Goal: Information Seeking & Learning: Learn about a topic

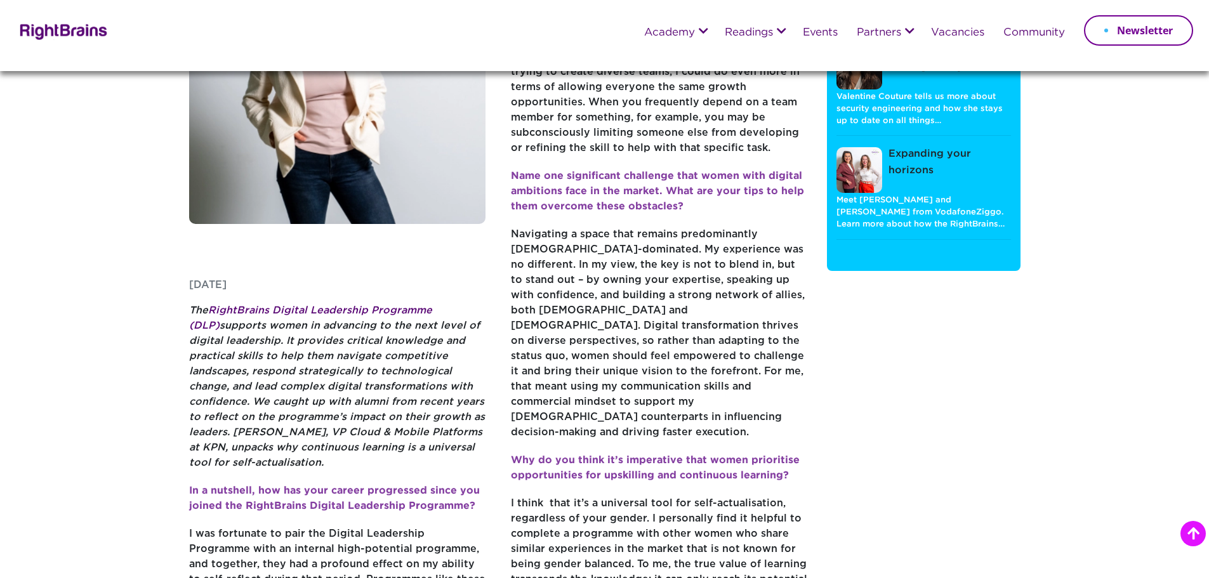
scroll to position [190, 0]
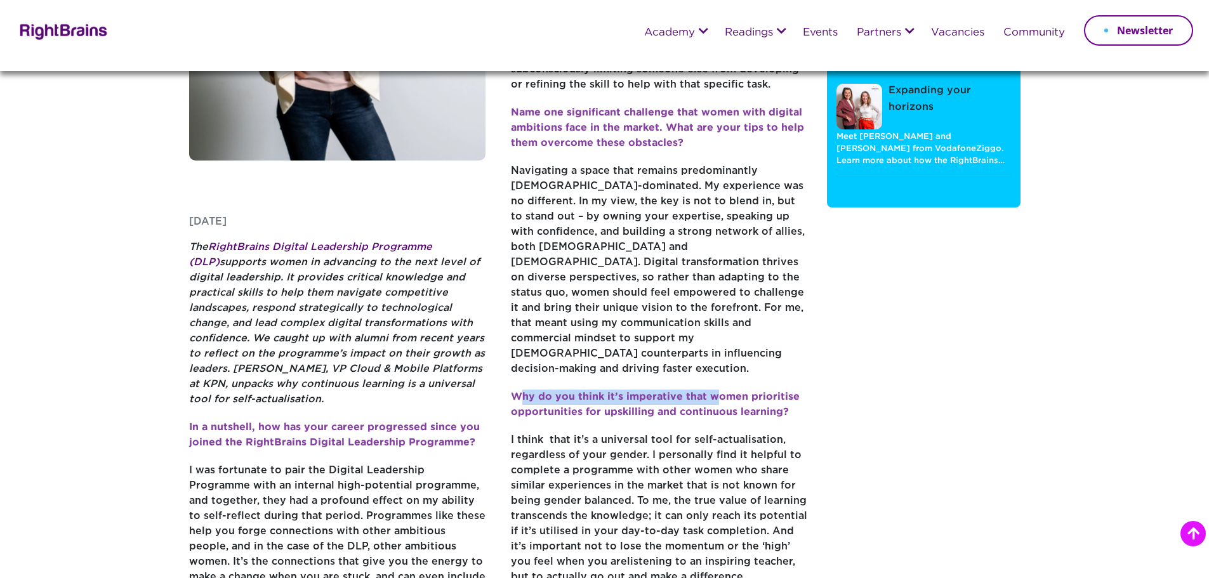
drag, startPoint x: 518, startPoint y: 391, endPoint x: 719, endPoint y: 390, distance: 200.6
click at [719, 390] on p "Why do you think it’s imperative that women prioritise opportunities for upskil…" at bounding box center [659, 411] width 297 height 43
click at [741, 394] on strong "Why do you think it’s imperative that women prioritise opportunities for upskil…" at bounding box center [655, 404] width 289 height 25
drag, startPoint x: 716, startPoint y: 395, endPoint x: 773, endPoint y: 394, distance: 56.5
click at [773, 394] on strong "Why do you think it’s imperative that women prioritise opportunities for upskil…" at bounding box center [655, 404] width 289 height 25
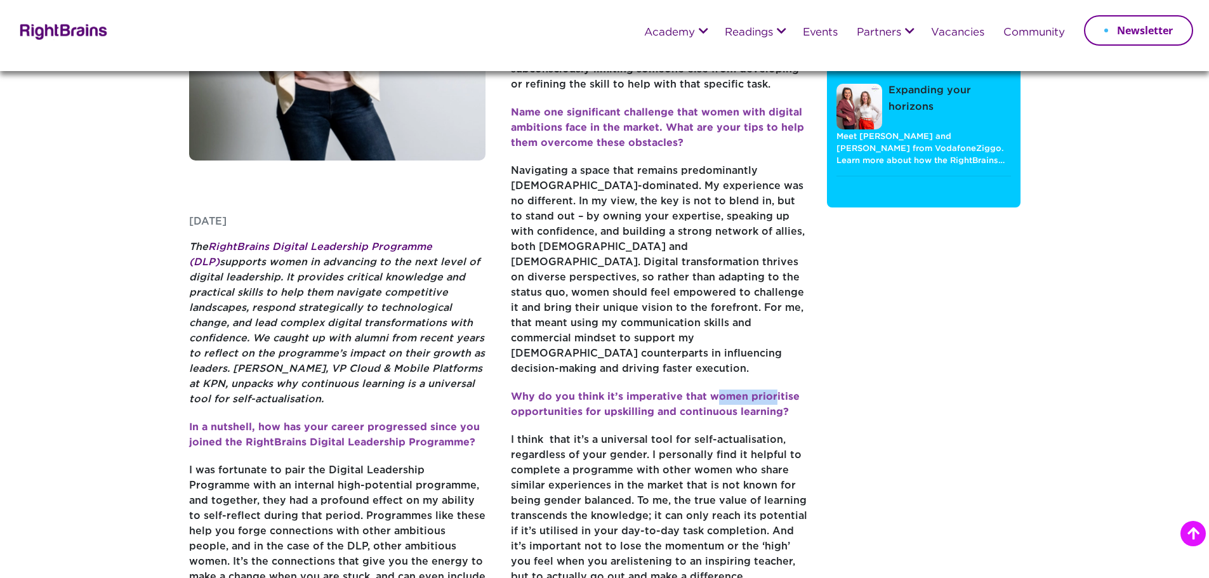
click at [773, 394] on strong "Why do you think it’s imperative that women prioritise opportunities for upskil…" at bounding box center [655, 404] width 289 height 25
drag, startPoint x: 583, startPoint y: 413, endPoint x: 712, endPoint y: 407, distance: 129.6
click at [712, 407] on strong "Why do you think it’s imperative that women prioritise opportunities for upskil…" at bounding box center [655, 404] width 289 height 25
click at [713, 407] on strong "Why do you think it’s imperative that women prioritise opportunities for upskil…" at bounding box center [655, 404] width 289 height 25
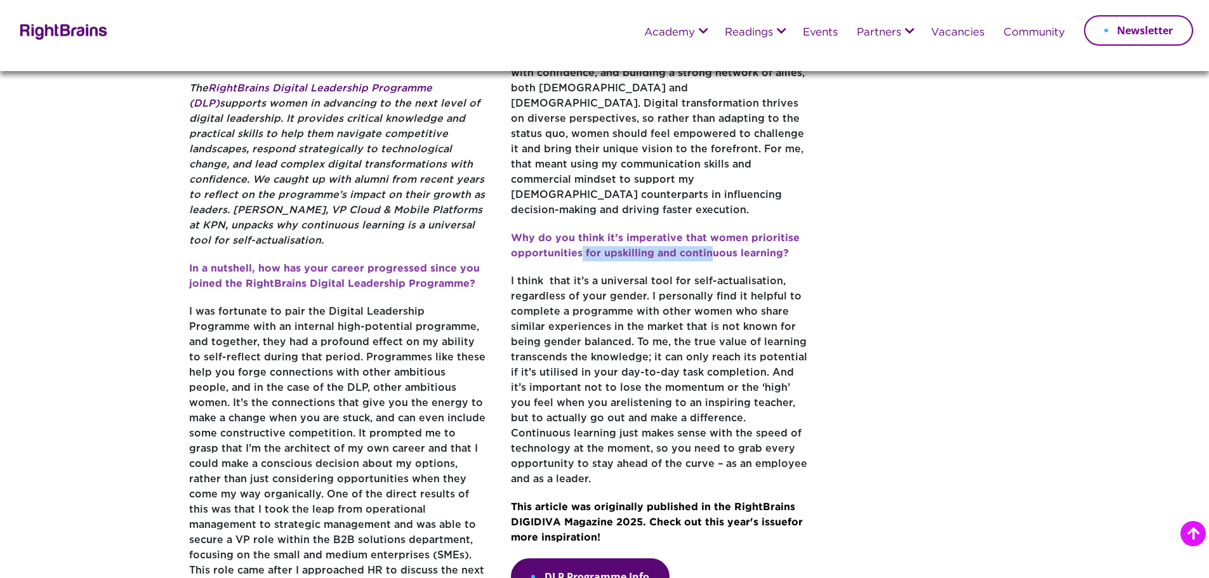
scroll to position [317, 0]
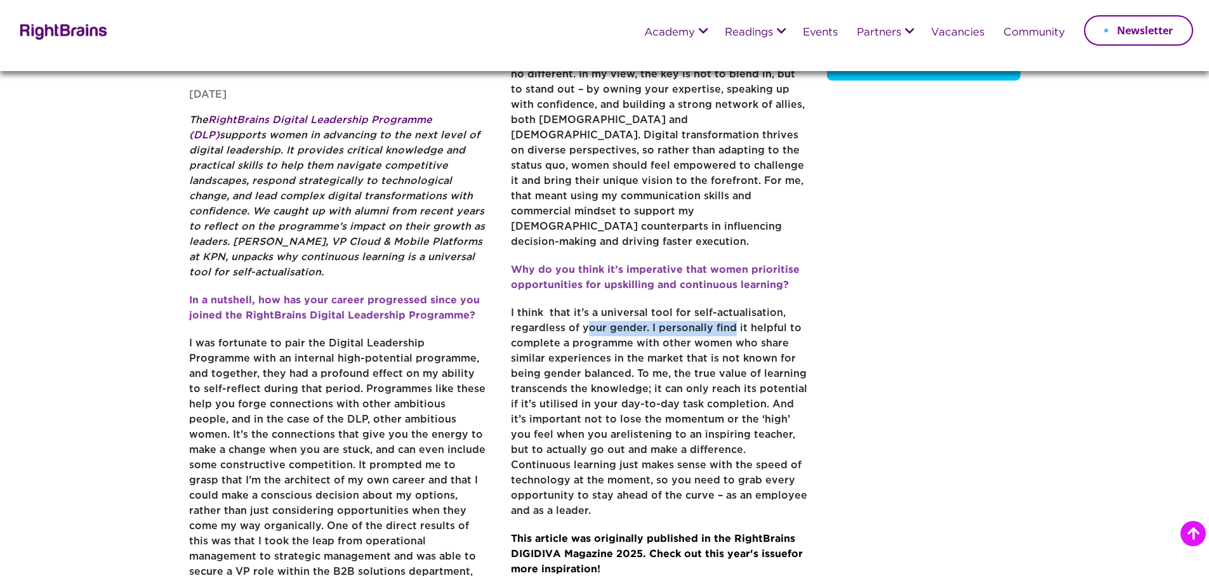
drag, startPoint x: 584, startPoint y: 328, endPoint x: 730, endPoint y: 325, distance: 146.0
click at [730, 325] on p "I think that it’s a universal tool for self-actualisation, regardless of your g…" at bounding box center [659, 419] width 297 height 226
drag, startPoint x: 563, startPoint y: 345, endPoint x: 684, endPoint y: 343, distance: 121.3
click at [684, 343] on p "I think that it’s a universal tool for self-actualisation, regardless of your g…" at bounding box center [659, 419] width 297 height 226
drag, startPoint x: 531, startPoint y: 361, endPoint x: 674, endPoint y: 353, distance: 143.1
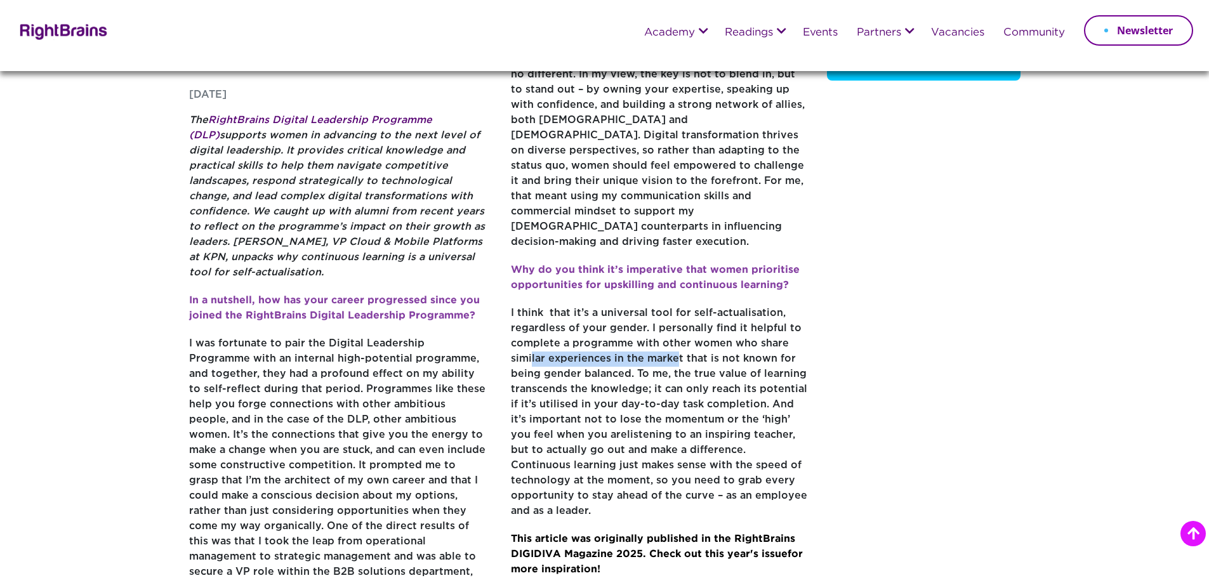
click at [674, 353] on p "I think that it’s a universal tool for self-actualisation, regardless of your g…" at bounding box center [659, 419] width 297 height 226
drag, startPoint x: 521, startPoint y: 404, endPoint x: 651, endPoint y: 401, distance: 130.2
click at [651, 401] on p "I think that it’s a universal tool for self-actualisation, regardless of your g…" at bounding box center [659, 419] width 297 height 226
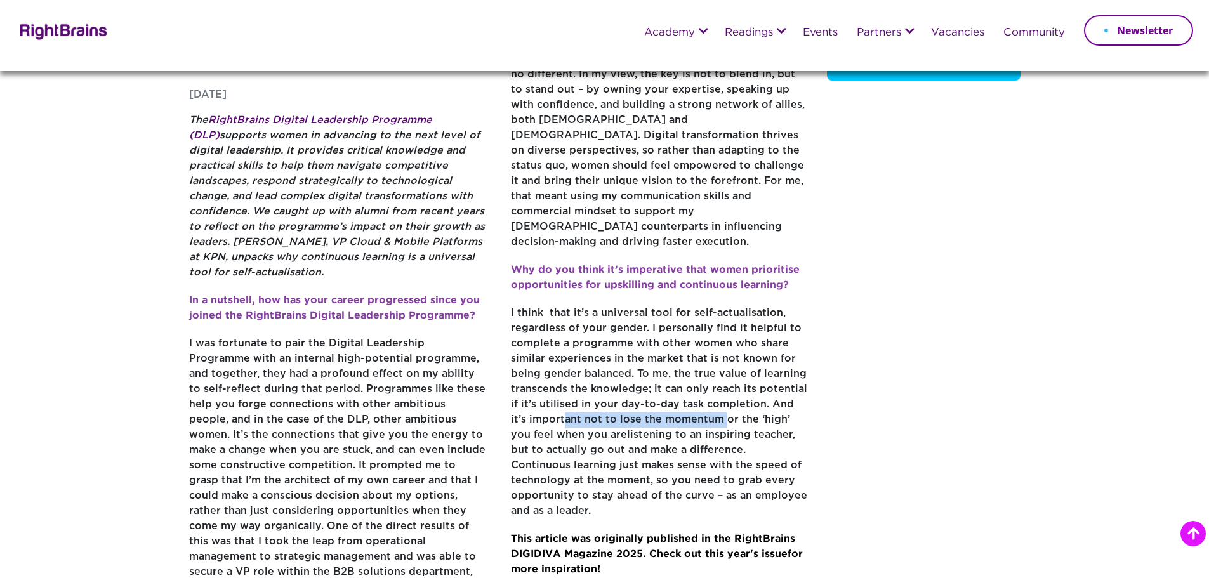
drag, startPoint x: 557, startPoint y: 417, endPoint x: 706, endPoint y: 421, distance: 149.2
click at [706, 421] on p "I think that it’s a universal tool for self-actualisation, regardless of your g…" at bounding box center [659, 419] width 297 height 226
drag, startPoint x: 524, startPoint y: 433, endPoint x: 686, endPoint y: 437, distance: 161.9
click at [686, 437] on p "I think that it’s a universal tool for self-actualisation, regardless of your g…" at bounding box center [659, 419] width 297 height 226
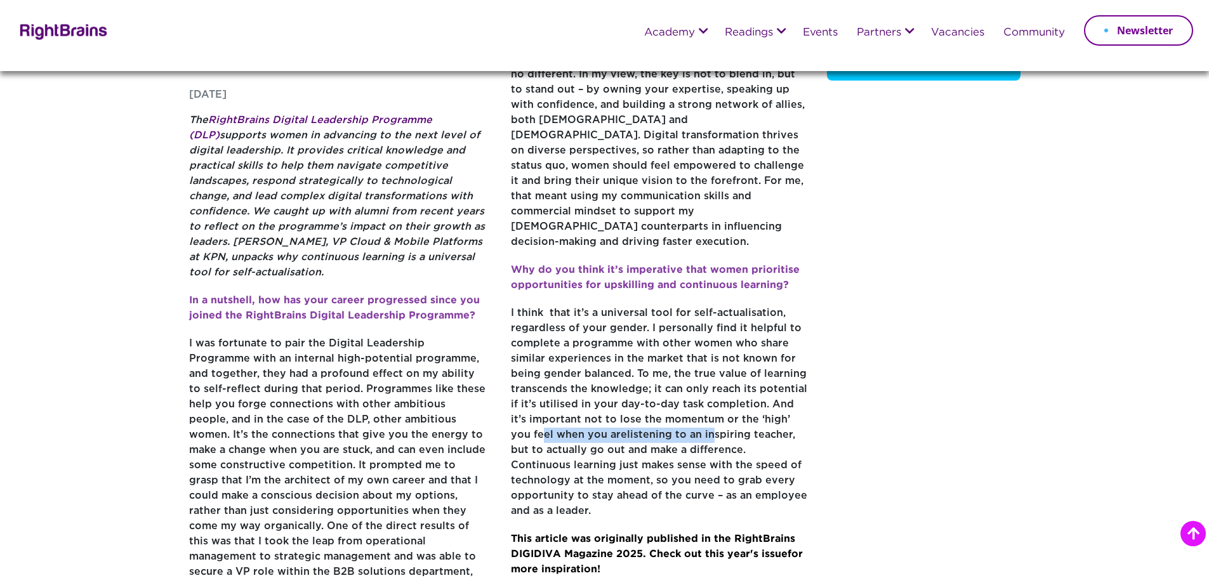
click at [686, 436] on p "I think that it’s a universal tool for self-actualisation, regardless of your g…" at bounding box center [659, 419] width 297 height 226
drag, startPoint x: 637, startPoint y: 433, endPoint x: 753, endPoint y: 440, distance: 116.4
click at [753, 440] on p "I think that it’s a universal tool for self-actualisation, regardless of your g…" at bounding box center [659, 419] width 297 height 226
click at [754, 440] on p "I think that it’s a universal tool for self-actualisation, regardless of your g…" at bounding box center [659, 419] width 297 height 226
drag, startPoint x: 644, startPoint y: 423, endPoint x: 670, endPoint y: 423, distance: 26.0
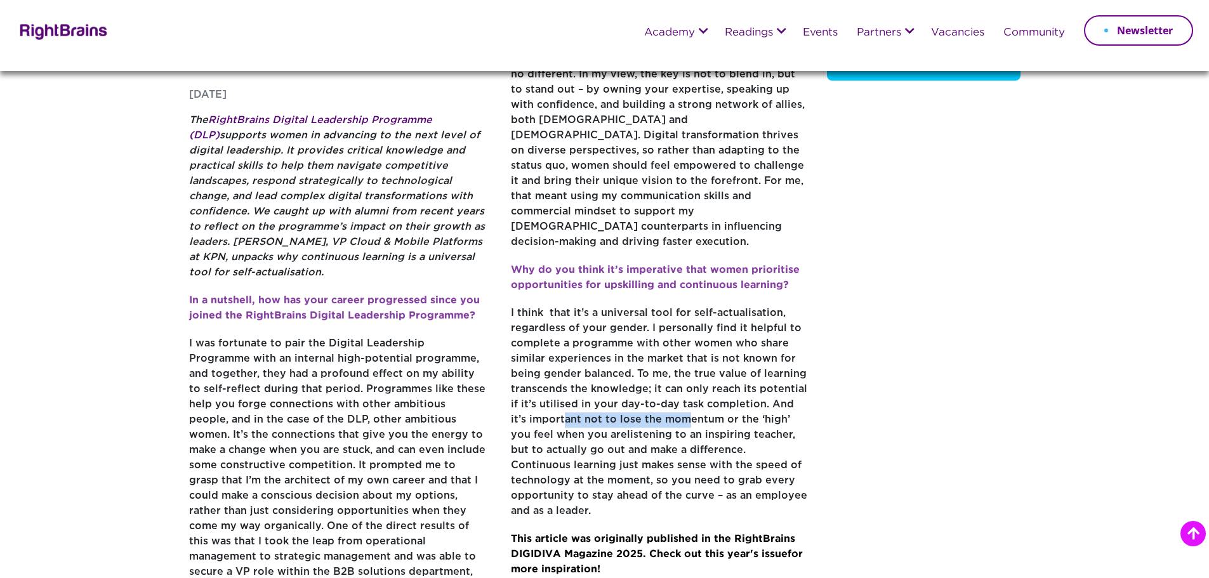
click at [670, 423] on p "I think that it’s a universal tool for self-actualisation, regardless of your g…" at bounding box center [659, 419] width 297 height 226
drag, startPoint x: 528, startPoint y: 432, endPoint x: 698, endPoint y: 435, distance: 170.8
click at [698, 435] on p "I think that it’s a universal tool for self-actualisation, regardless of your g…" at bounding box center [659, 419] width 297 height 226
click at [666, 357] on p "I think that it’s a universal tool for self-actualisation, regardless of your g…" at bounding box center [659, 419] width 297 height 226
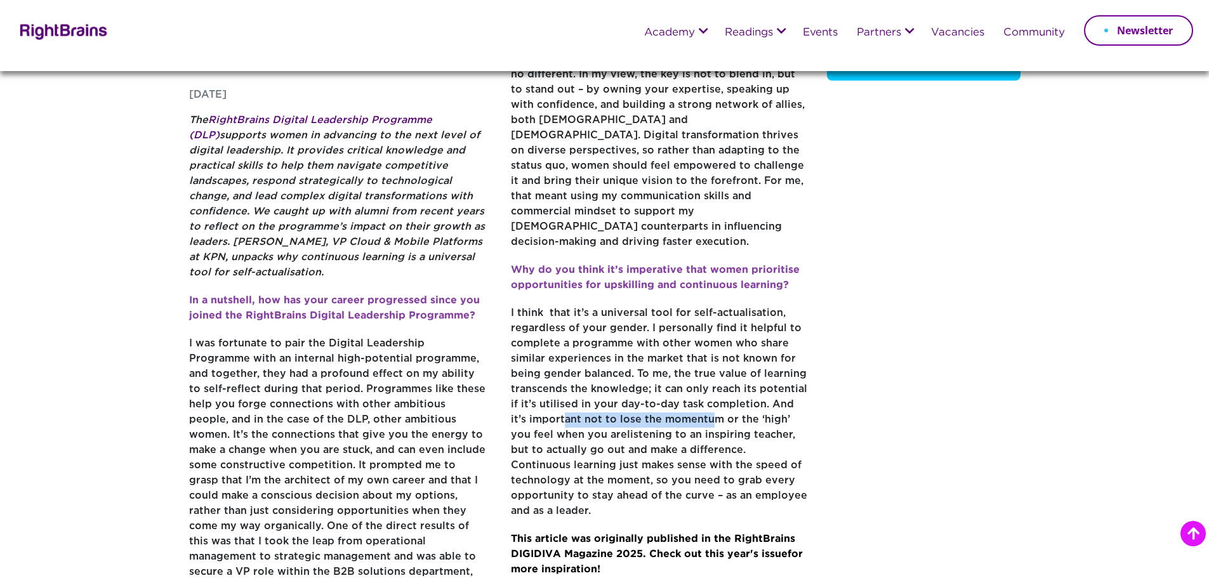
drag, startPoint x: 549, startPoint y: 418, endPoint x: 689, endPoint y: 427, distance: 139.9
click at [689, 427] on p "I think that it’s a universal tool for self-actualisation, regardless of your g…" at bounding box center [659, 419] width 297 height 226
drag, startPoint x: 540, startPoint y: 428, endPoint x: 657, endPoint y: 438, distance: 117.2
click at [657, 438] on p "I think that it’s a universal tool for self-actualisation, regardless of your g…" at bounding box center [659, 419] width 297 height 226
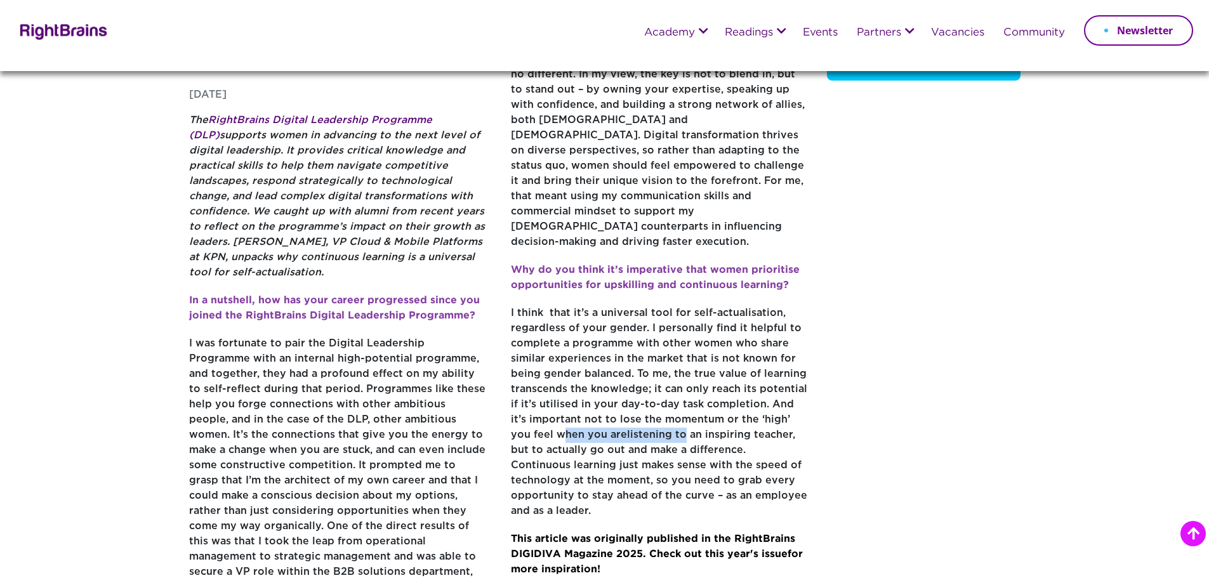
click at [657, 438] on p "I think that it’s a universal tool for self-actualisation, regardless of your g…" at bounding box center [659, 419] width 297 height 226
drag, startPoint x: 663, startPoint y: 437, endPoint x: 769, endPoint y: 439, distance: 106.7
click at [769, 439] on p "I think that it’s a universal tool for self-actualisation, regardless of your g…" at bounding box center [659, 419] width 297 height 226
drag, startPoint x: 554, startPoint y: 448, endPoint x: 642, endPoint y: 446, distance: 88.3
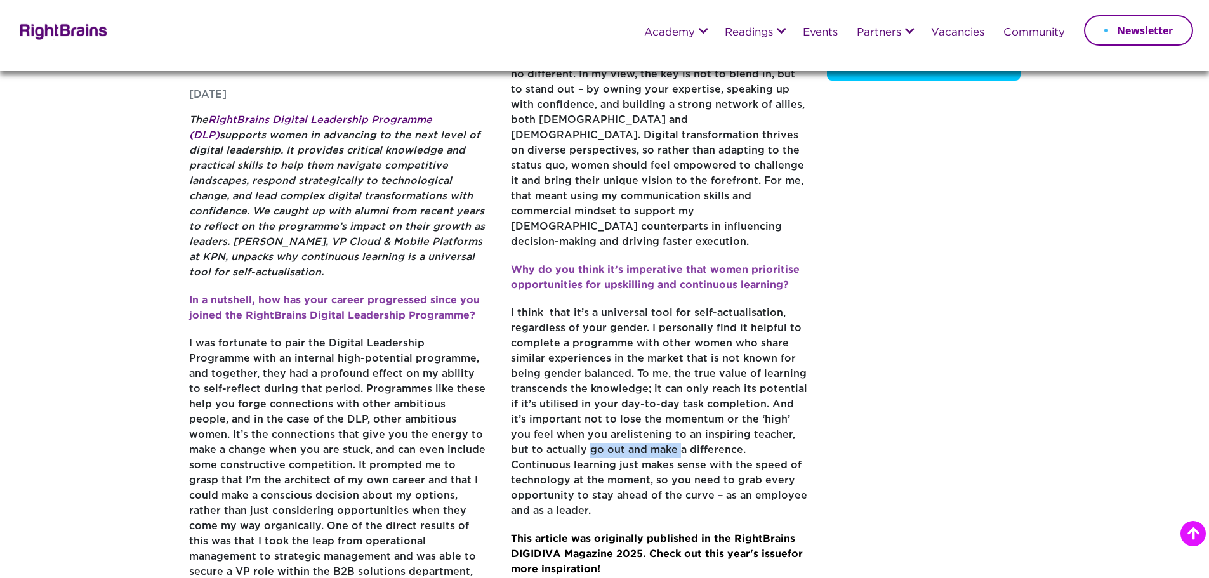
click at [642, 446] on p "I think that it’s a universal tool for self-actualisation, regardless of your g…" at bounding box center [659, 419] width 297 height 226
drag, startPoint x: 553, startPoint y: 467, endPoint x: 733, endPoint y: 463, distance: 180.3
click at [733, 463] on p "I think that it’s a universal tool for self-actualisation, regardless of your g…" at bounding box center [659, 419] width 297 height 226
drag, startPoint x: 554, startPoint y: 468, endPoint x: 769, endPoint y: 473, distance: 215.9
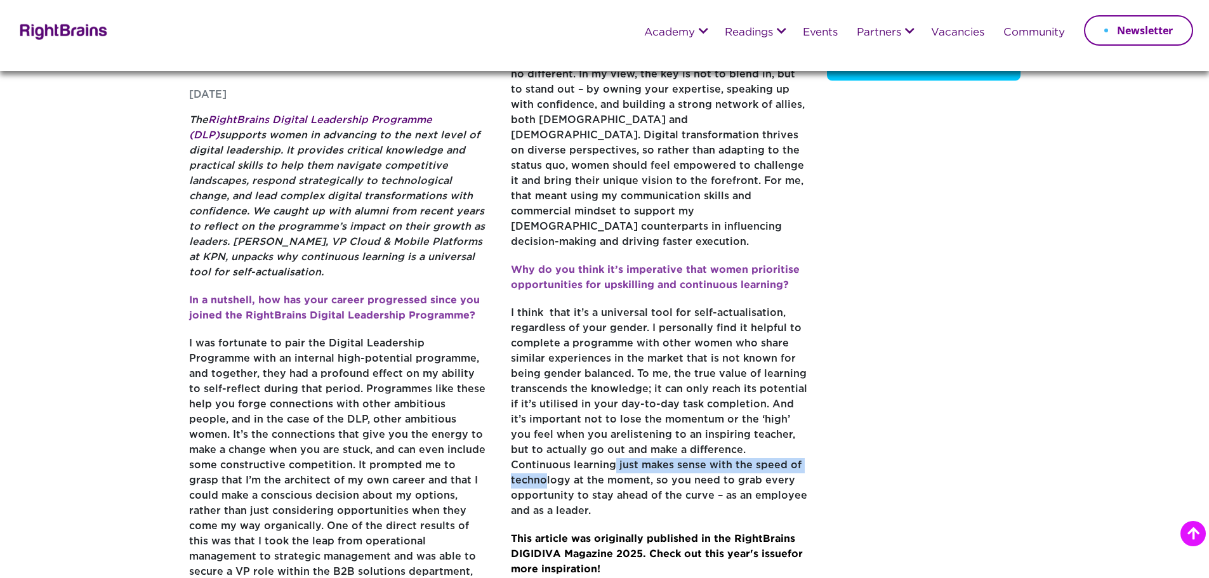
click at [769, 473] on p "I think that it’s a universal tool for self-actualisation, regardless of your g…" at bounding box center [659, 419] width 297 height 226
drag, startPoint x: 647, startPoint y: 482, endPoint x: 762, endPoint y: 483, distance: 114.3
click at [762, 483] on p "I think that it’s a universal tool for self-actualisation, regardless of your g…" at bounding box center [659, 419] width 297 height 226
drag, startPoint x: 580, startPoint y: 494, endPoint x: 675, endPoint y: 495, distance: 95.2
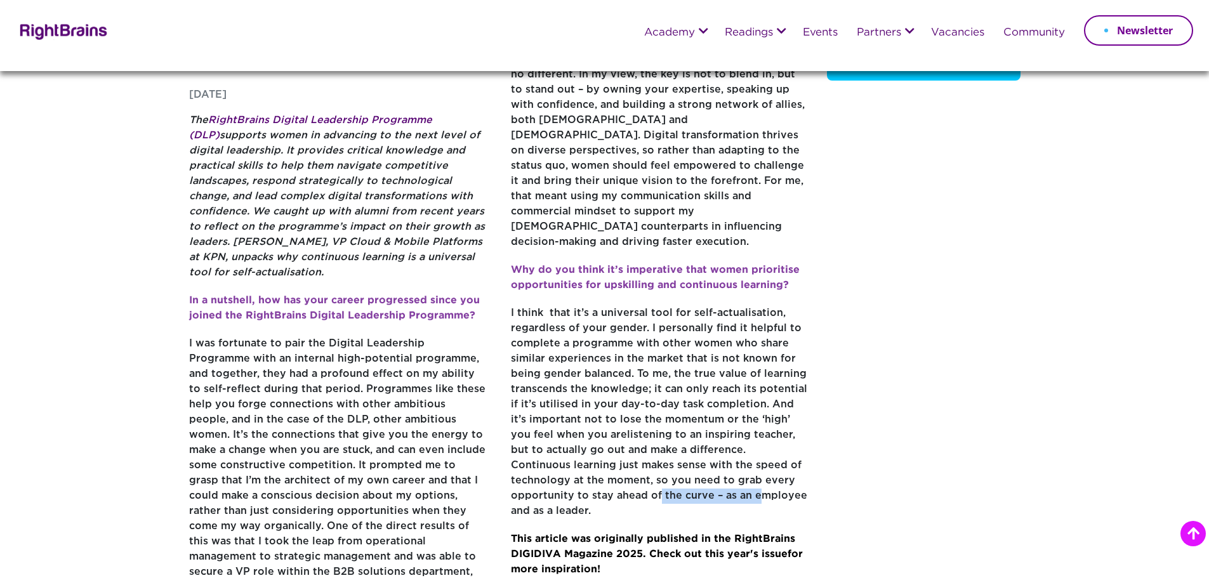
click at [675, 495] on p "I think that it’s a universal tool for self-actualisation, regardless of your g…" at bounding box center [659, 419] width 297 height 226
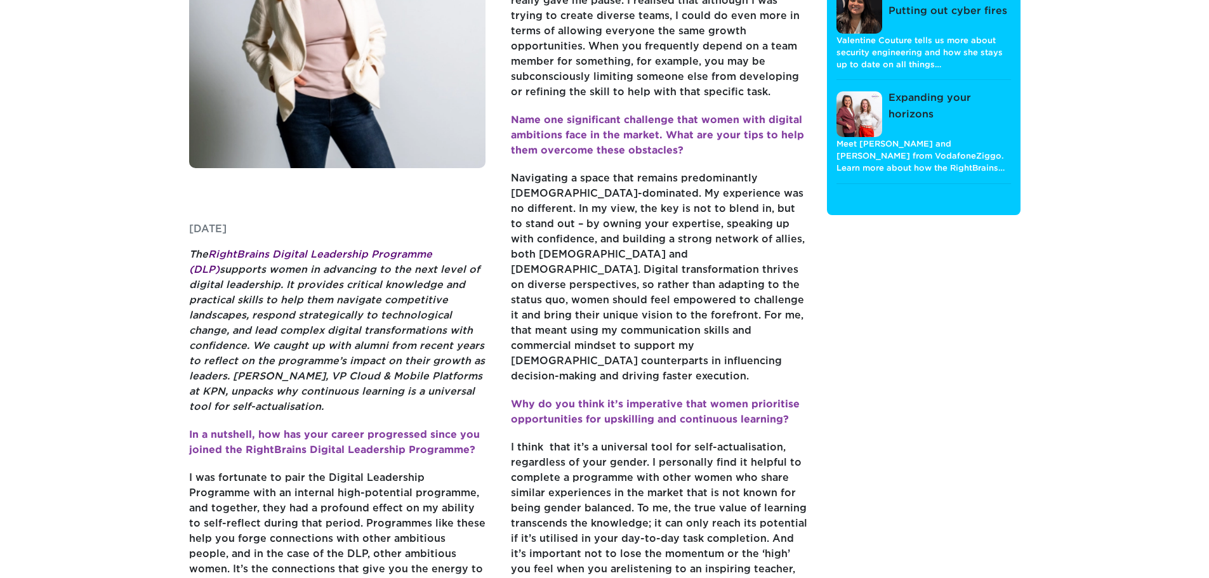
scroll to position [0, 0]
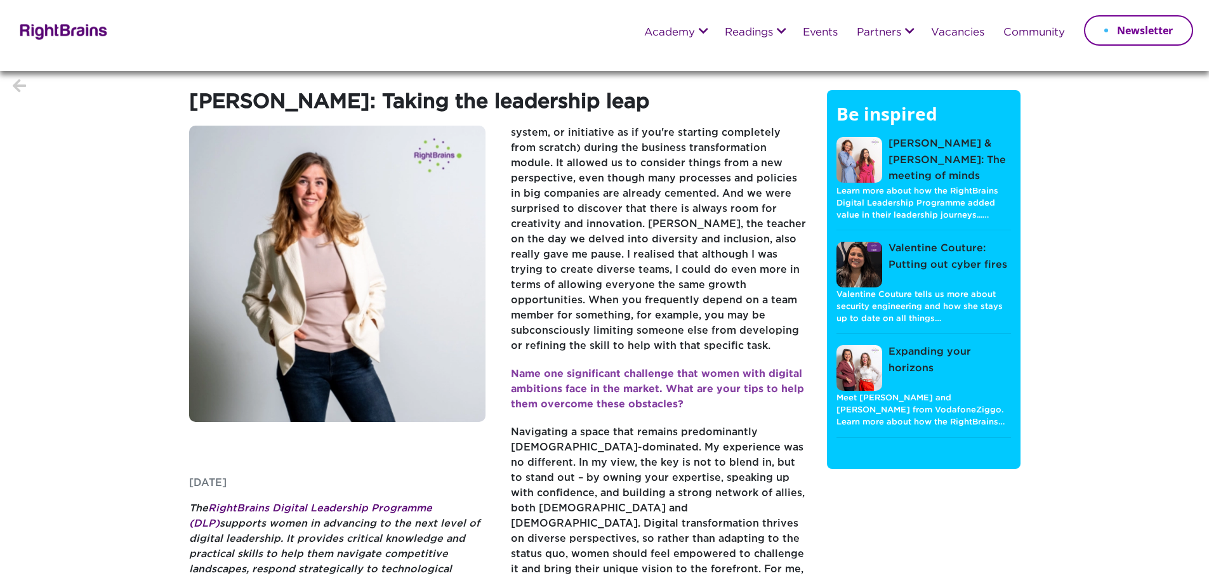
click at [354, 221] on img at bounding box center [337, 274] width 297 height 297
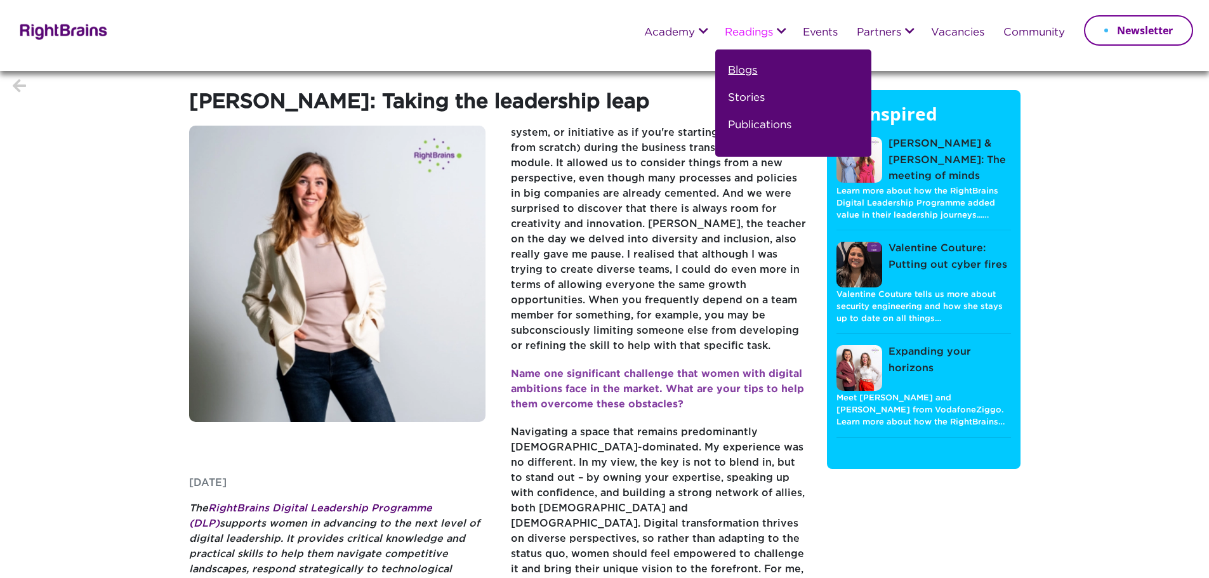
click at [748, 68] on link "Blogs" at bounding box center [742, 75] width 29 height 27
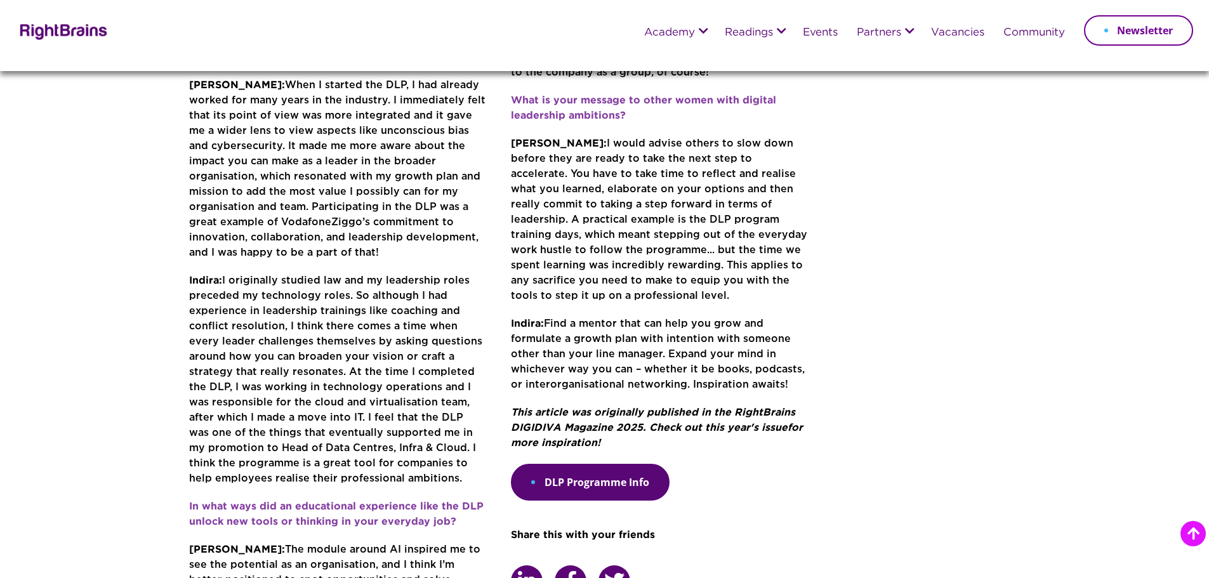
scroll to position [635, 0]
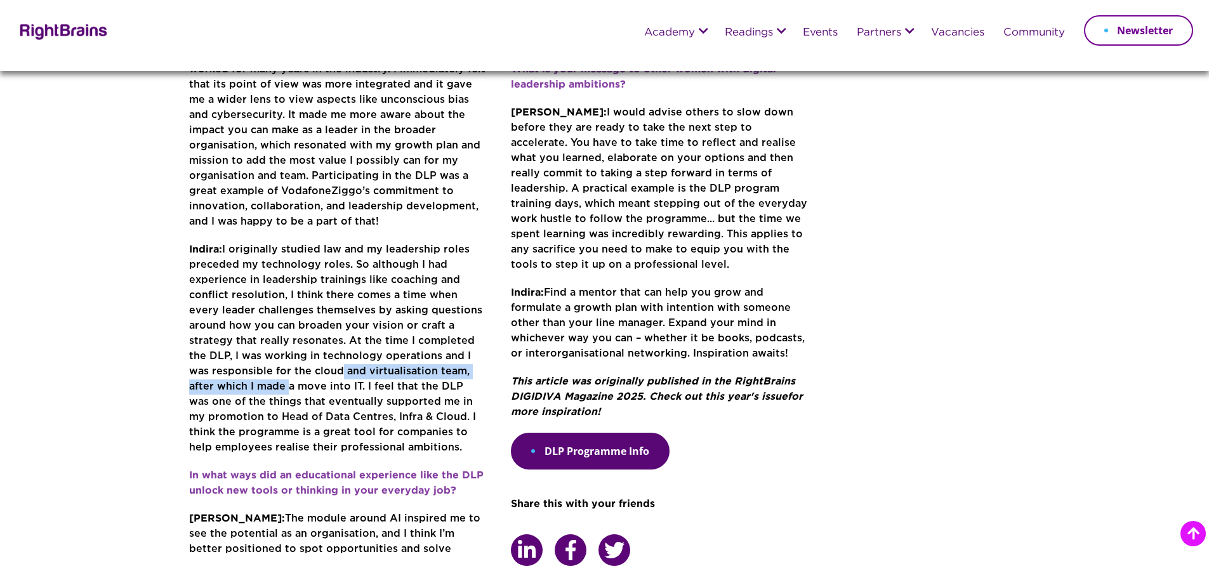
drag, startPoint x: 248, startPoint y: 358, endPoint x: 476, endPoint y: 350, distance: 228.7
click at [476, 350] on p "Indira: I originally studied law and my leadership roles preceded my technology…" at bounding box center [337, 355] width 297 height 226
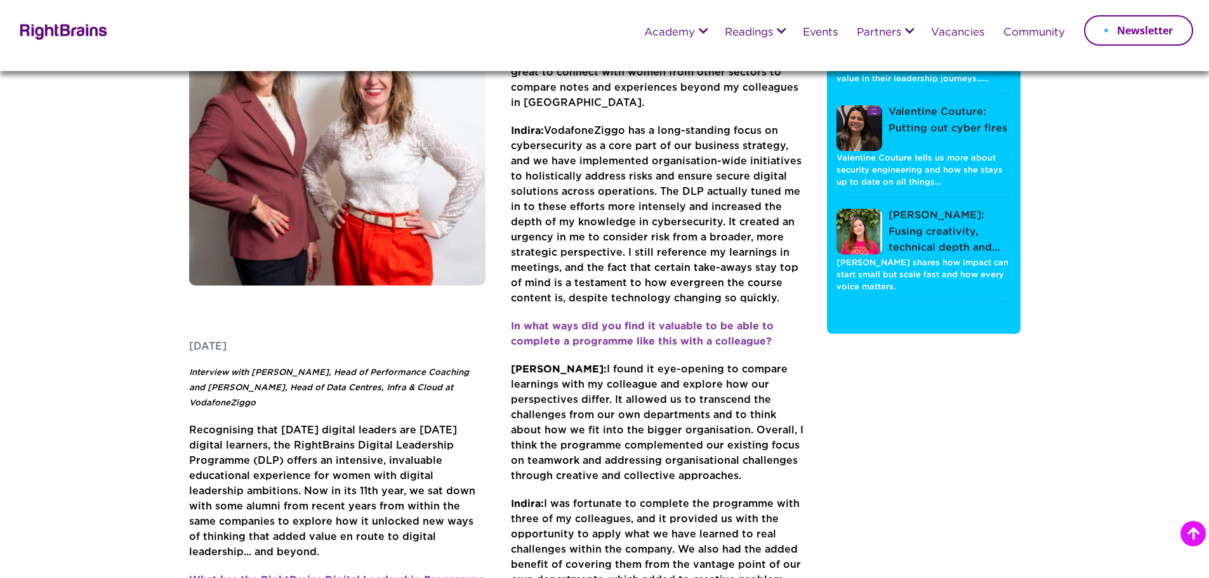
scroll to position [0, 0]
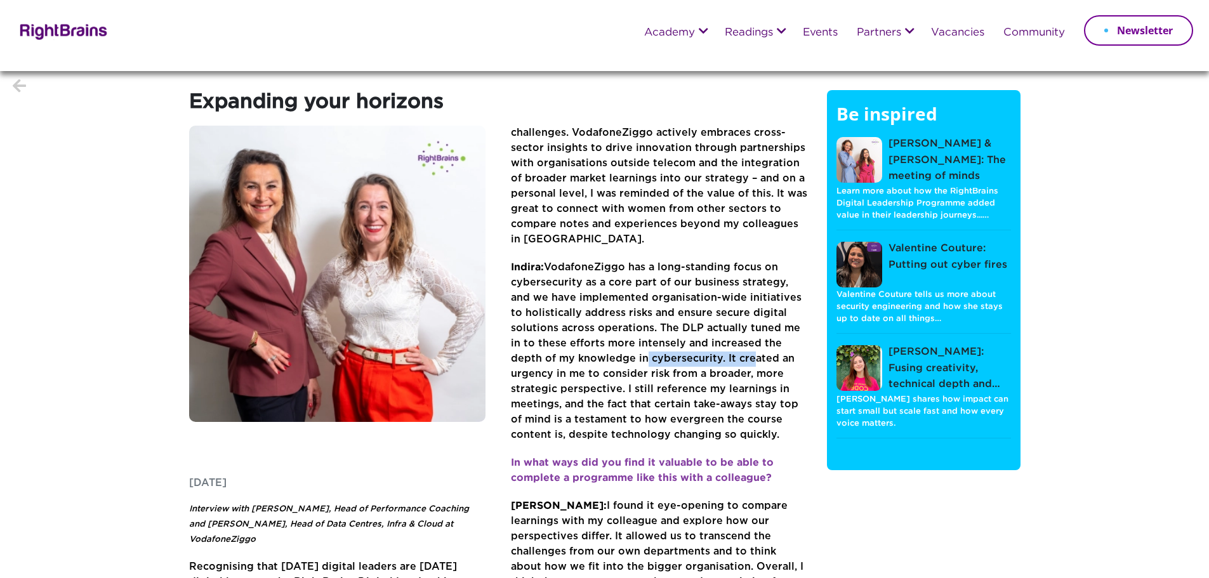
drag, startPoint x: 605, startPoint y: 343, endPoint x: 710, endPoint y: 346, distance: 104.8
click at [710, 346] on span "Indira: VodafoneZiggo has a long-standing focus on cybersecurity as a core part…" at bounding box center [656, 351] width 291 height 177
click at [569, 358] on span "Indira: VodafoneZiggo has a long-standing focus on cybersecurity as a core part…" at bounding box center [656, 351] width 291 height 177
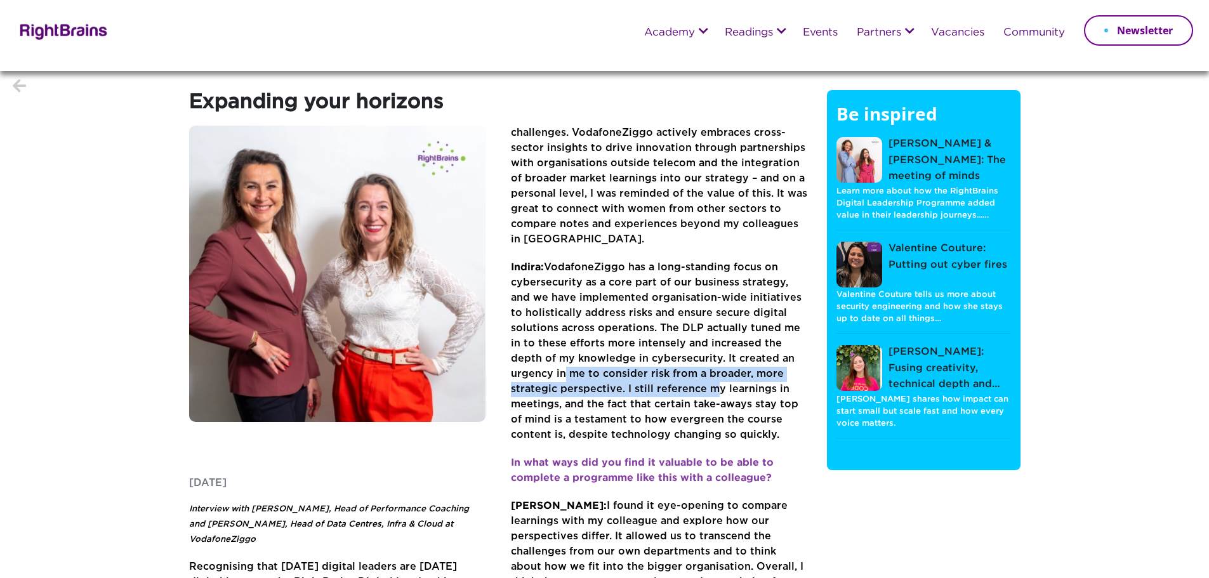
drag, startPoint x: 528, startPoint y: 362, endPoint x: 654, endPoint y: 369, distance: 126.5
click at [654, 369] on span "Indira: VodafoneZiggo has a long-standing focus on cybersecurity as a core part…" at bounding box center [656, 351] width 291 height 177
drag, startPoint x: 666, startPoint y: 360, endPoint x: 731, endPoint y: 359, distance: 64.8
click at [731, 359] on span "Indira: VodafoneZiggo has a long-standing focus on cybersecurity as a core part…" at bounding box center [656, 351] width 291 height 177
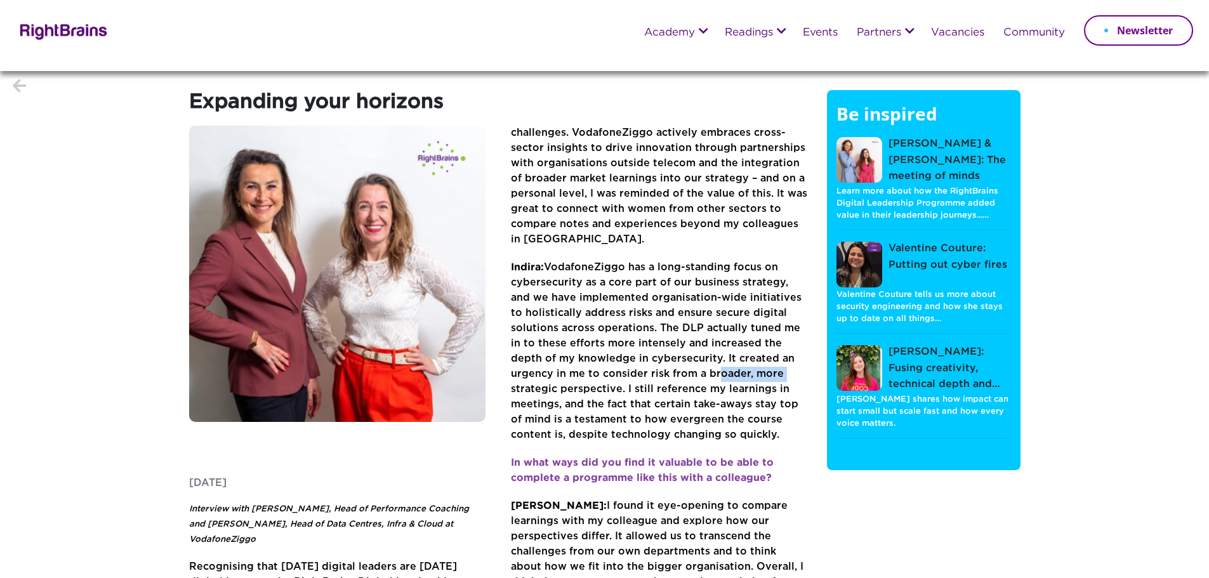
click at [731, 359] on span "Indira: VodafoneZiggo has a long-standing focus on cybersecurity as a core part…" at bounding box center [656, 351] width 291 height 177
drag, startPoint x: 595, startPoint y: 373, endPoint x: 731, endPoint y: 382, distance: 136.8
click at [731, 382] on p "Indira: VodafoneZiggo has a long-standing focus on cybersecurity as a core part…" at bounding box center [659, 358] width 297 height 196
drag, startPoint x: 586, startPoint y: 366, endPoint x: 689, endPoint y: 376, distance: 103.3
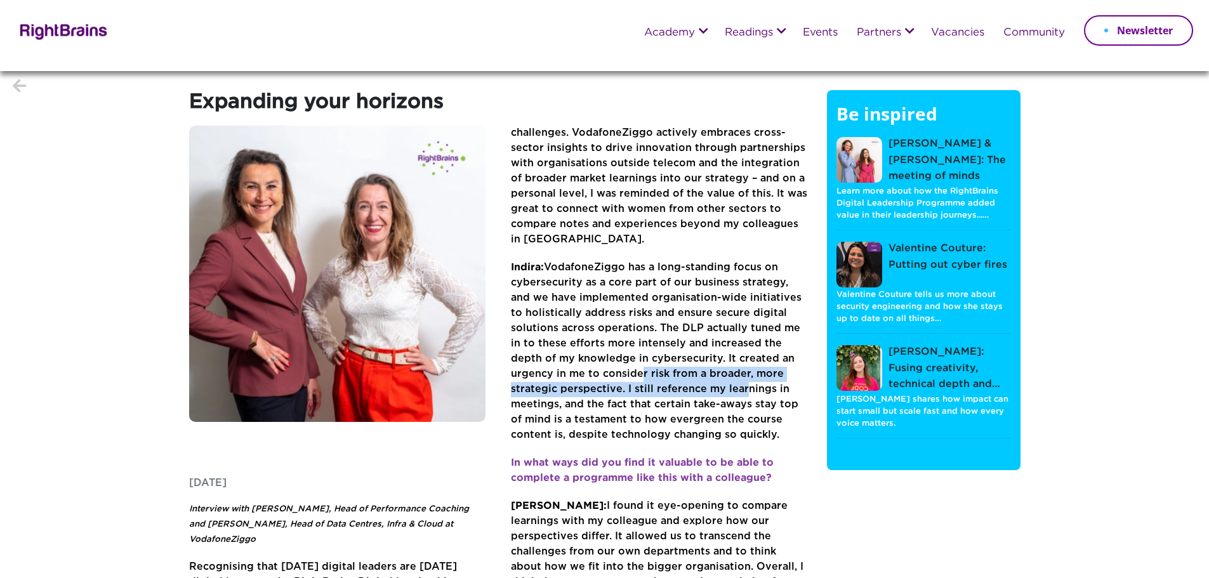
click at [689, 376] on p "Indira: VodafoneZiggo has a long-standing focus on cybersecurity as a core part…" at bounding box center [659, 358] width 297 height 196
click at [689, 376] on span "Indira: VodafoneZiggo has a long-standing focus on cybersecurity as a core part…" at bounding box center [656, 351] width 291 height 177
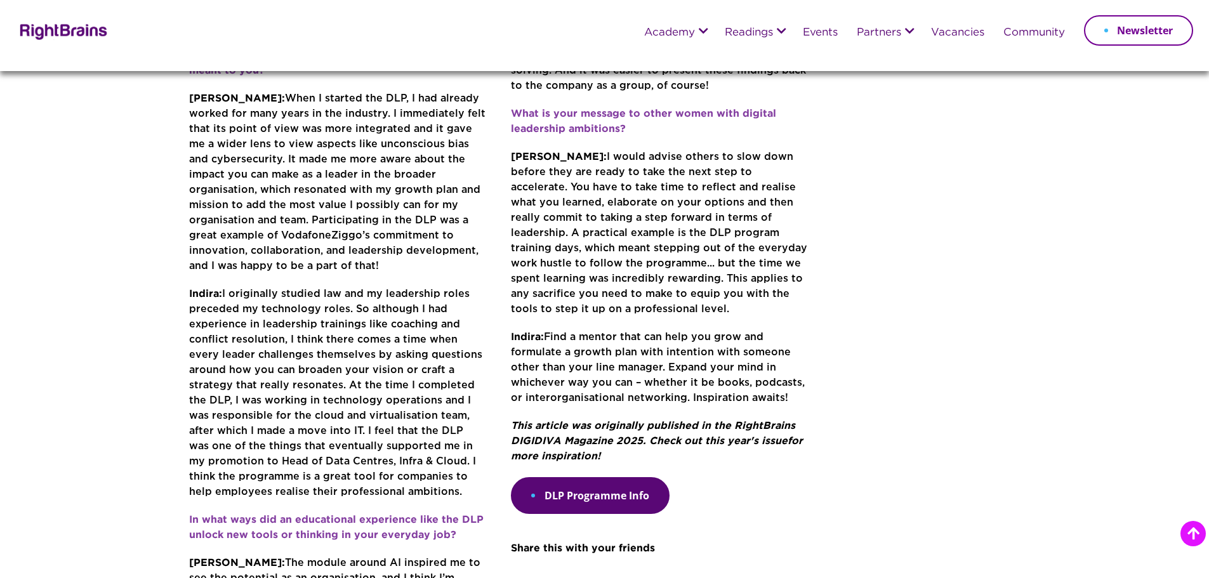
scroll to position [571, 0]
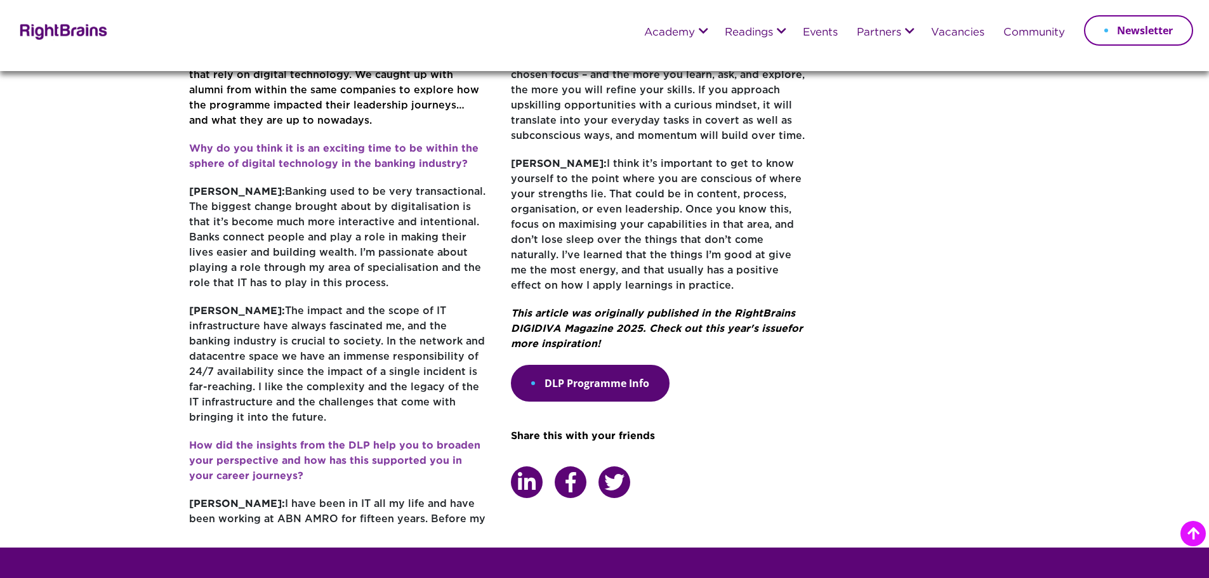
scroll to position [508, 0]
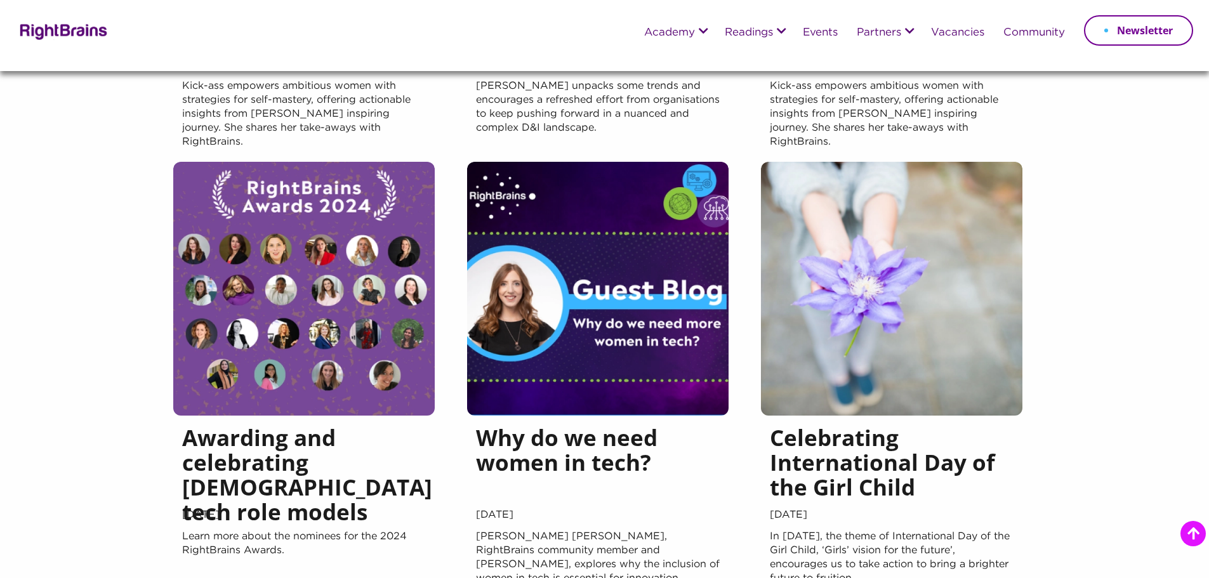
scroll to position [952, 0]
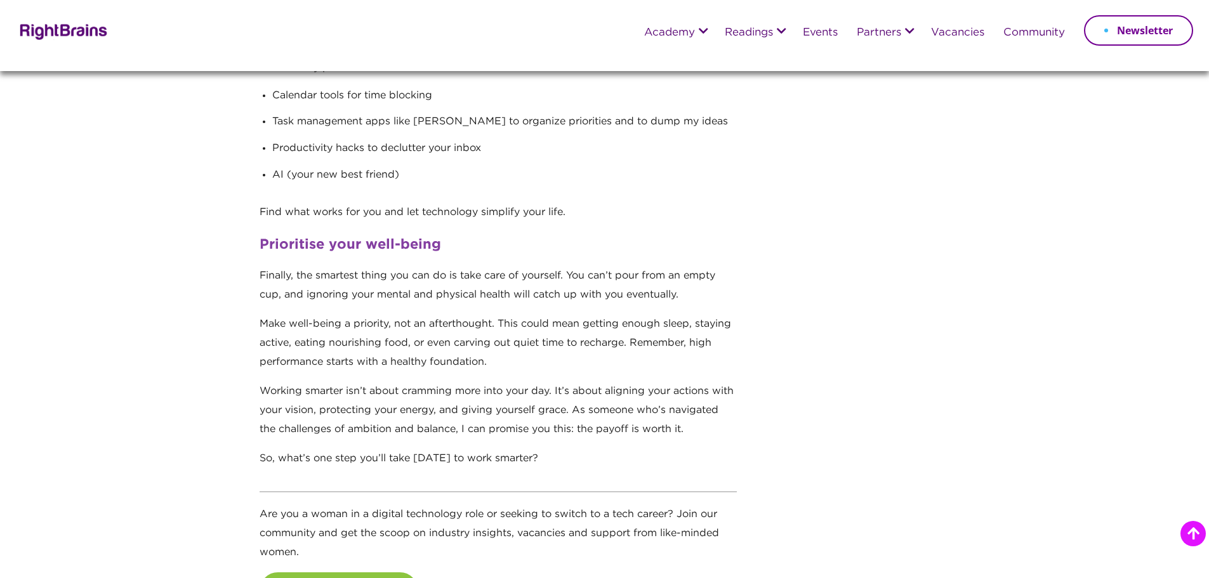
scroll to position [1777, 0]
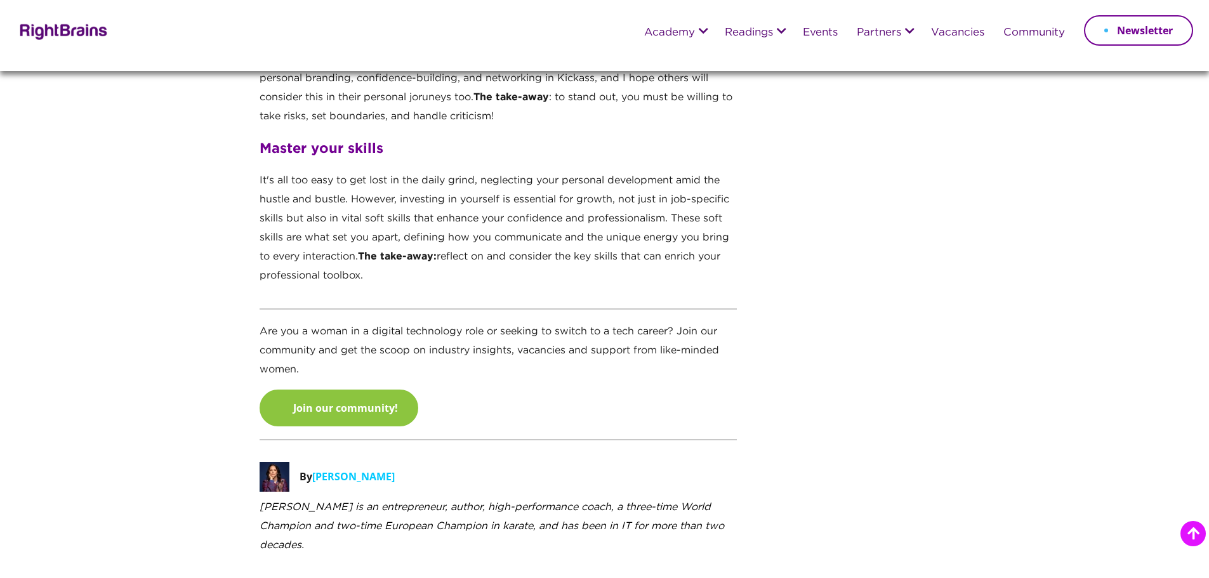
scroll to position [2095, 0]
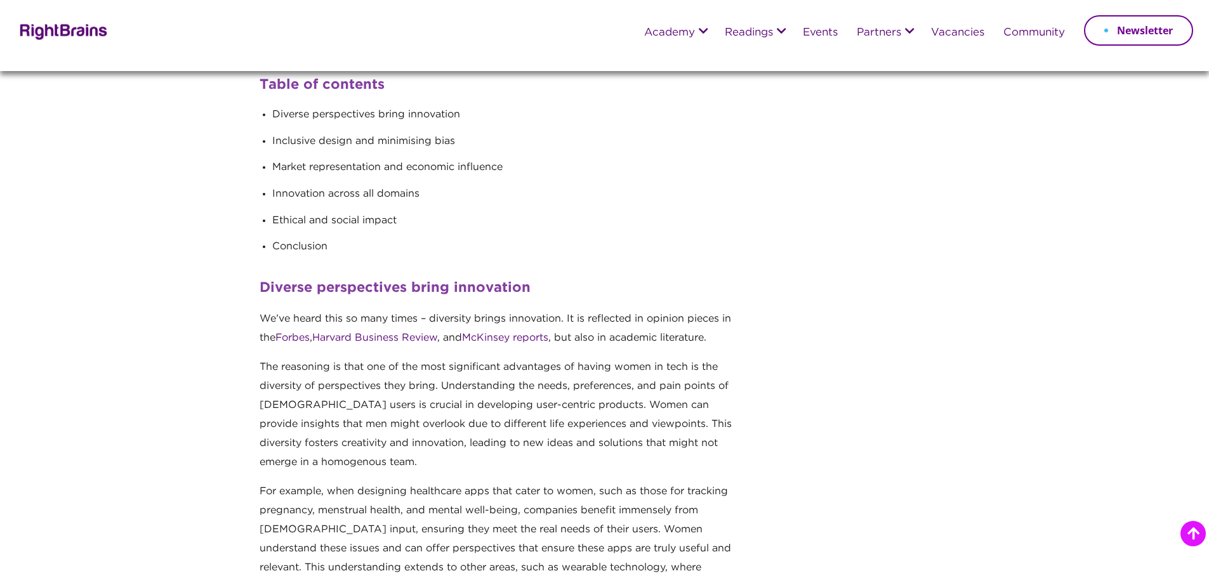
scroll to position [508, 0]
